Goal: Information Seeking & Learning: Learn about a topic

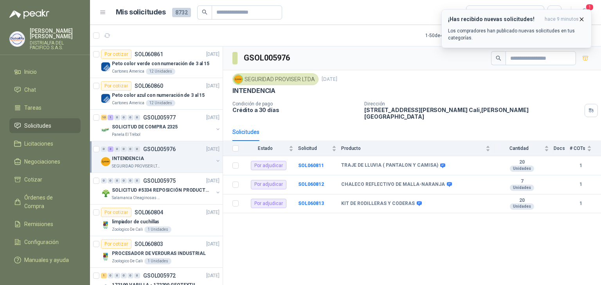
click at [543, 28] on p "Los compradores han publicado nuevas solicitudes en tus categorías." at bounding box center [516, 34] width 137 height 14
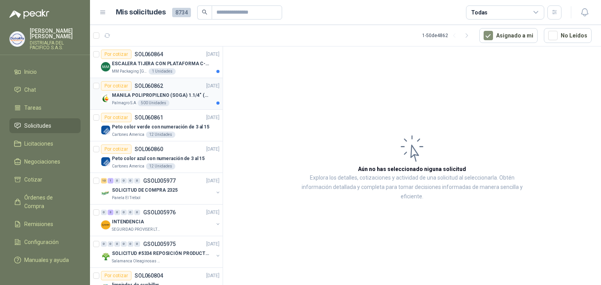
click at [190, 92] on p "MANILA POLIPROPILENO (SOGA) 1.1/4" (32MM) marca tesicol" at bounding box center [160, 95] width 97 height 7
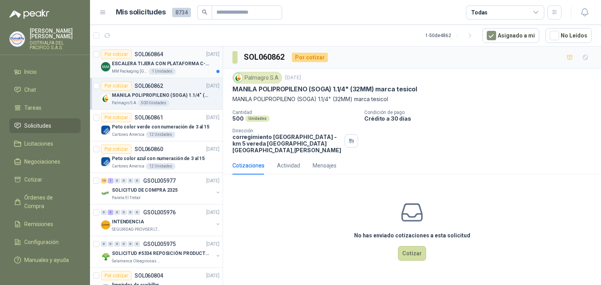
click at [189, 57] on div "Por cotizar SOL060864 15/10/25" at bounding box center [160, 54] width 118 height 9
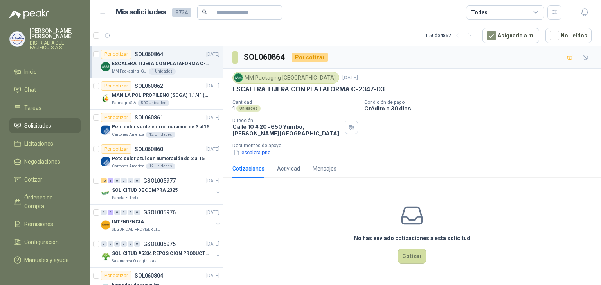
click at [315, 90] on p "ESCALERA TIJERA CON PLATAFORMA C-2347-03" at bounding box center [308, 89] width 152 height 8
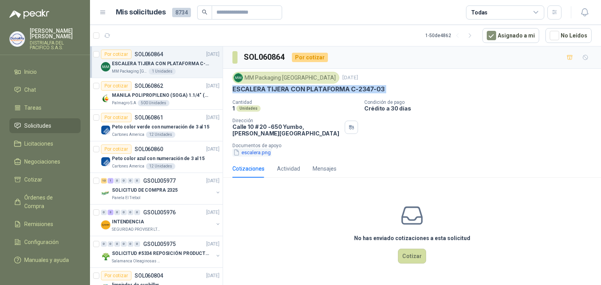
click at [263, 151] on button "escalera.png" at bounding box center [251, 153] width 39 height 8
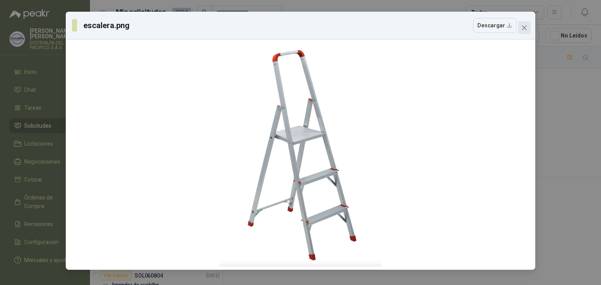
drag, startPoint x: 326, startPoint y: 120, endPoint x: 527, endPoint y: 25, distance: 221.6
click at [527, 25] on icon "close" at bounding box center [524, 28] width 6 height 6
